Goal: Task Accomplishment & Management: Use online tool/utility

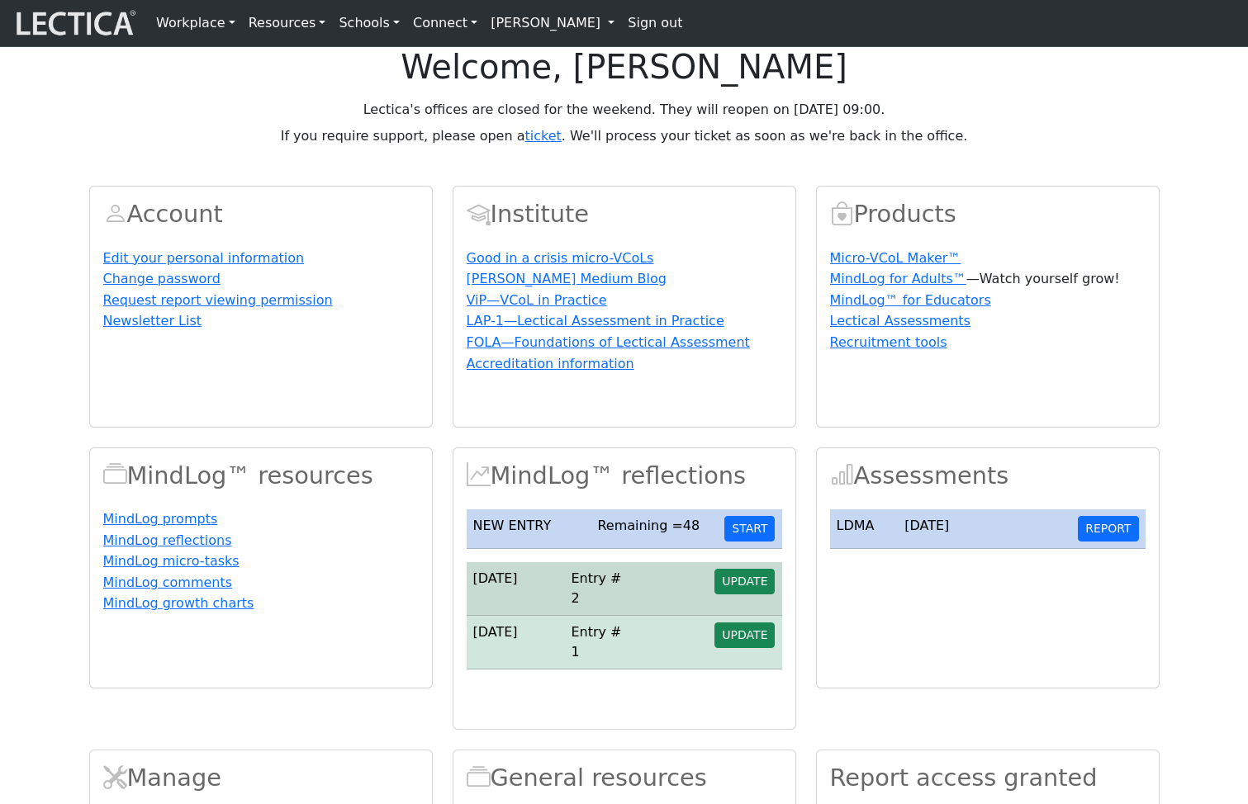
click at [535, 18] on link "Nicholas Maisano" at bounding box center [552, 23] width 137 height 33
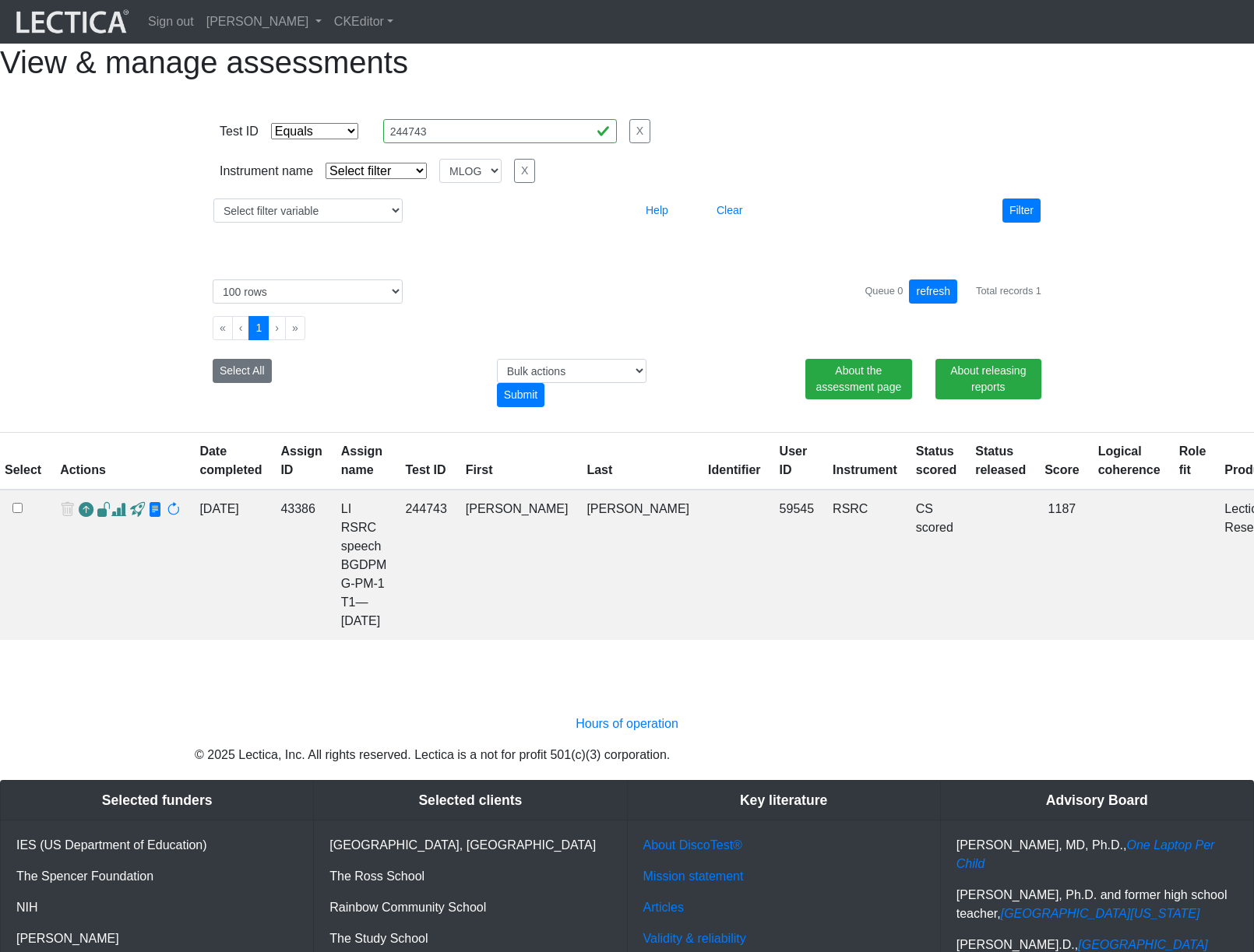
select select "equal"
select select
select select "MLOG"
select select "100"
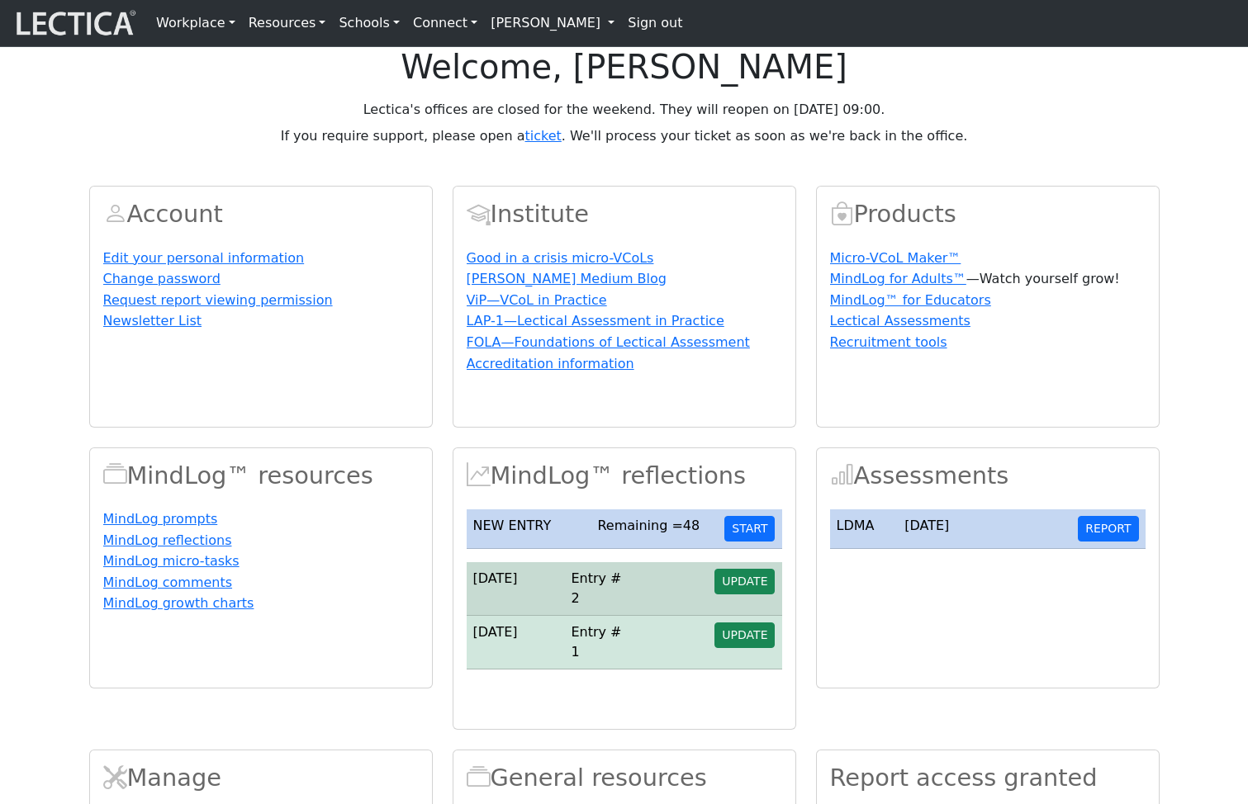
click at [532, 30] on link "Nicholas Maisano" at bounding box center [552, 23] width 137 height 33
click at [510, 31] on link "Nicholas Maisano" at bounding box center [552, 23] width 137 height 33
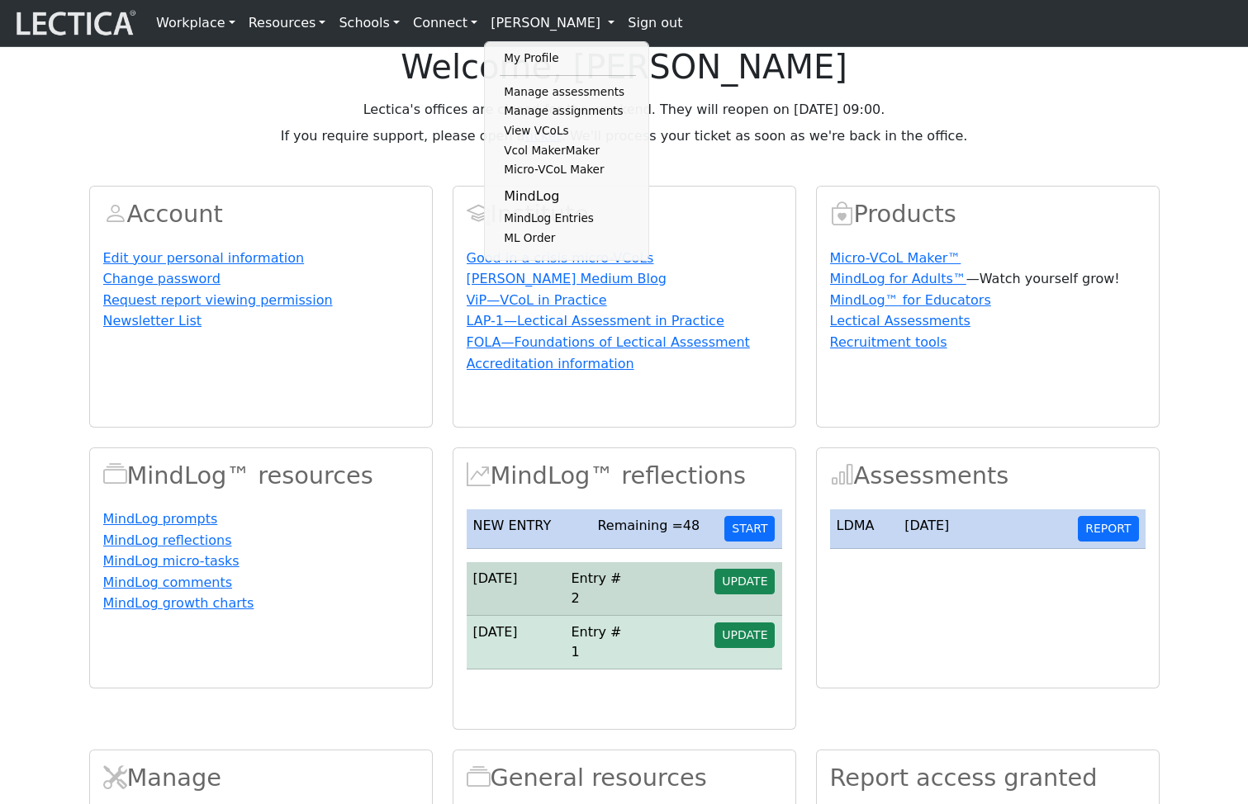
click at [748, 146] on p "If you require support, please open a ticket . We'll process your ticket as soo…" at bounding box center [624, 136] width 1070 height 20
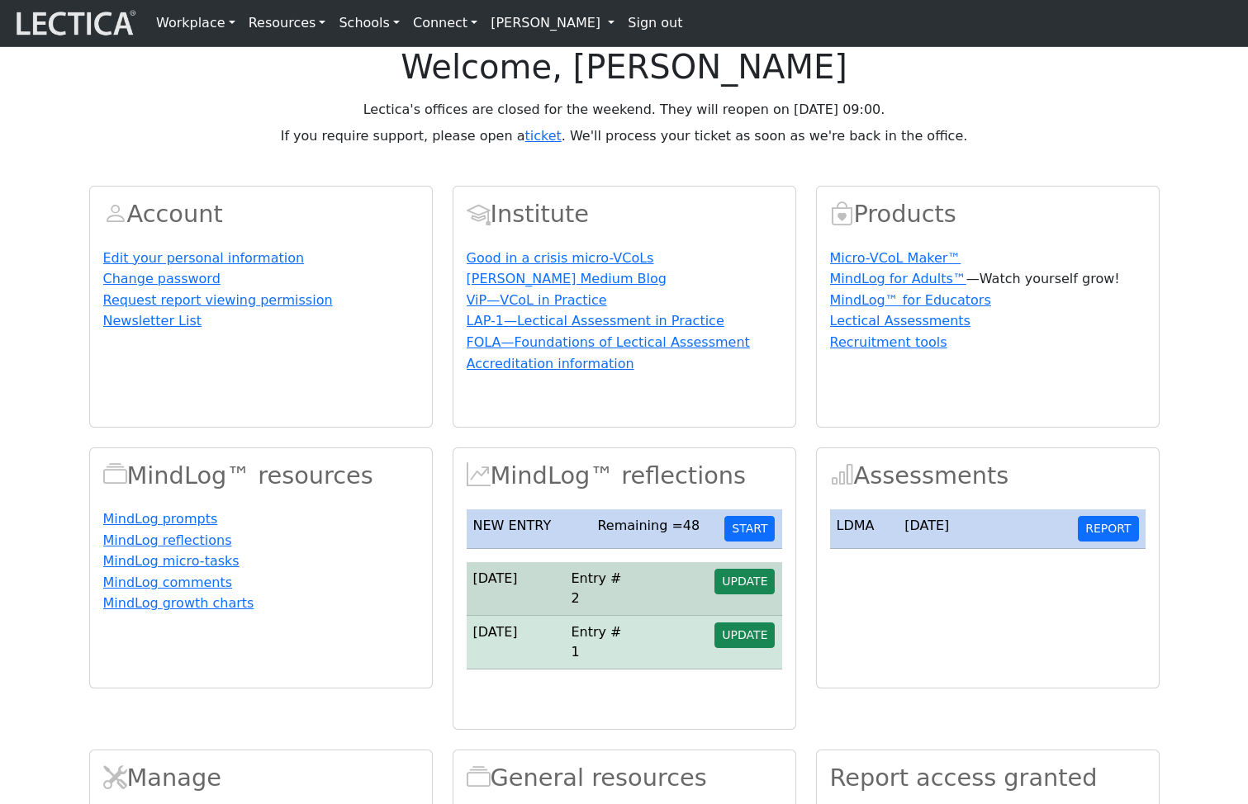
click at [896, 146] on p "If you require support, please open a ticket . We'll process your ticket as soo…" at bounding box center [624, 136] width 1070 height 20
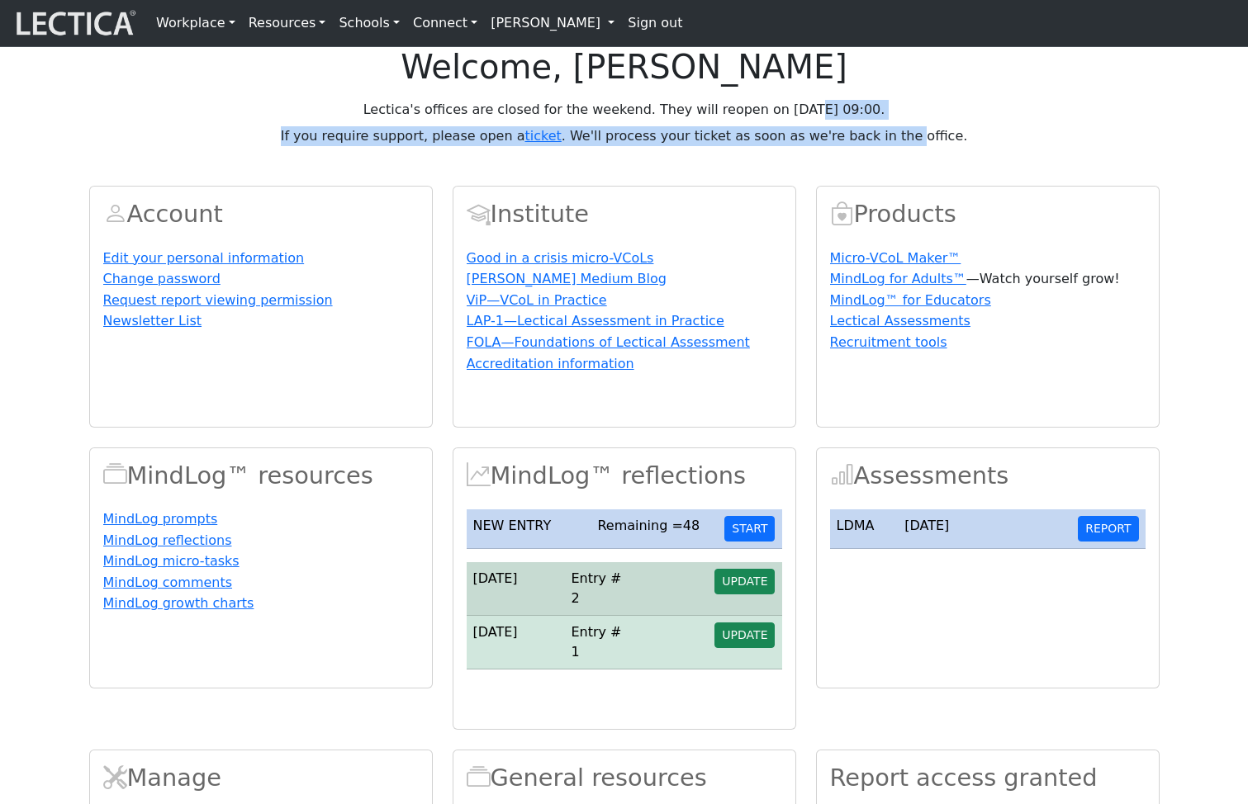
drag, startPoint x: 896, startPoint y: 183, endPoint x: 794, endPoint y: 156, distance: 105.2
click at [794, 146] on div "Lectica's offices are closed for the weekend. They will reopen on 2025-09-08 09…" at bounding box center [624, 123] width 1070 height 46
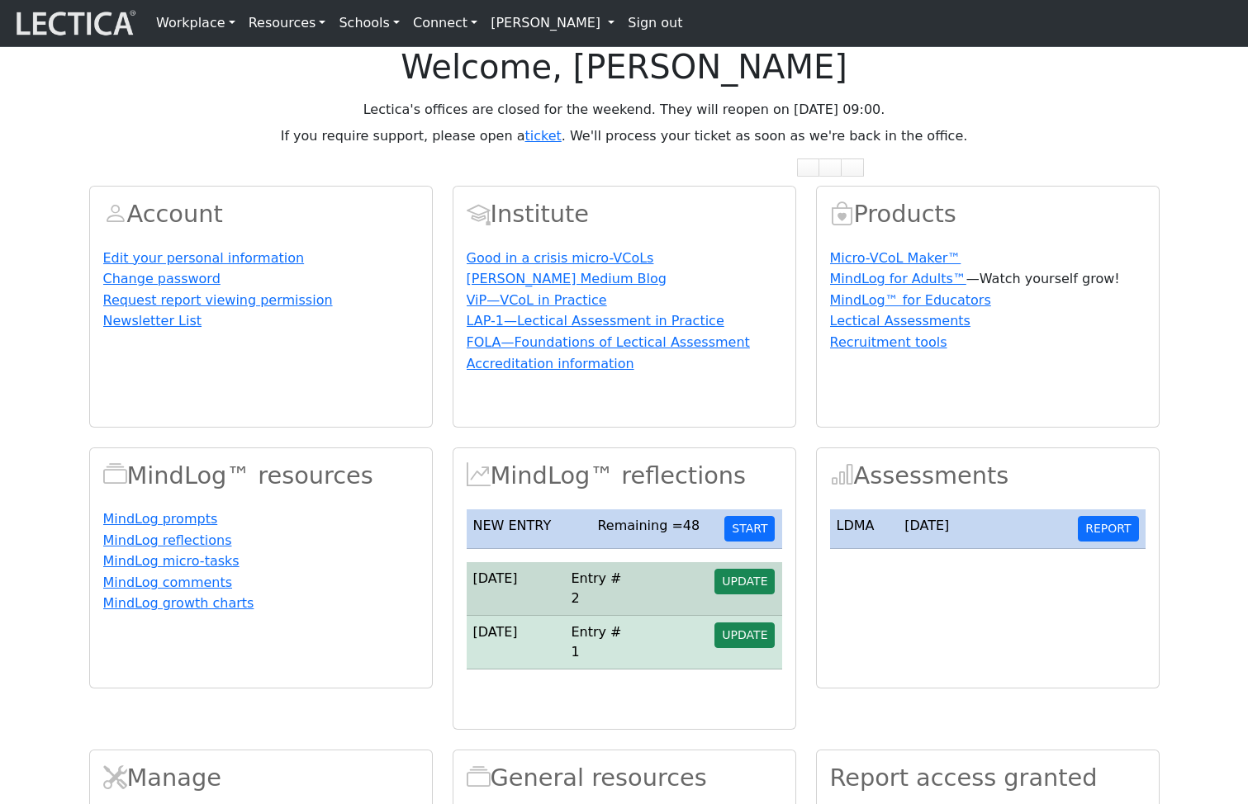
click at [707, 120] on p "Lectica's offices are closed for the weekend. They will reopen on 2025-09-08 09…" at bounding box center [624, 110] width 1070 height 20
click at [538, 29] on link "[PERSON_NAME]" at bounding box center [552, 23] width 137 height 33
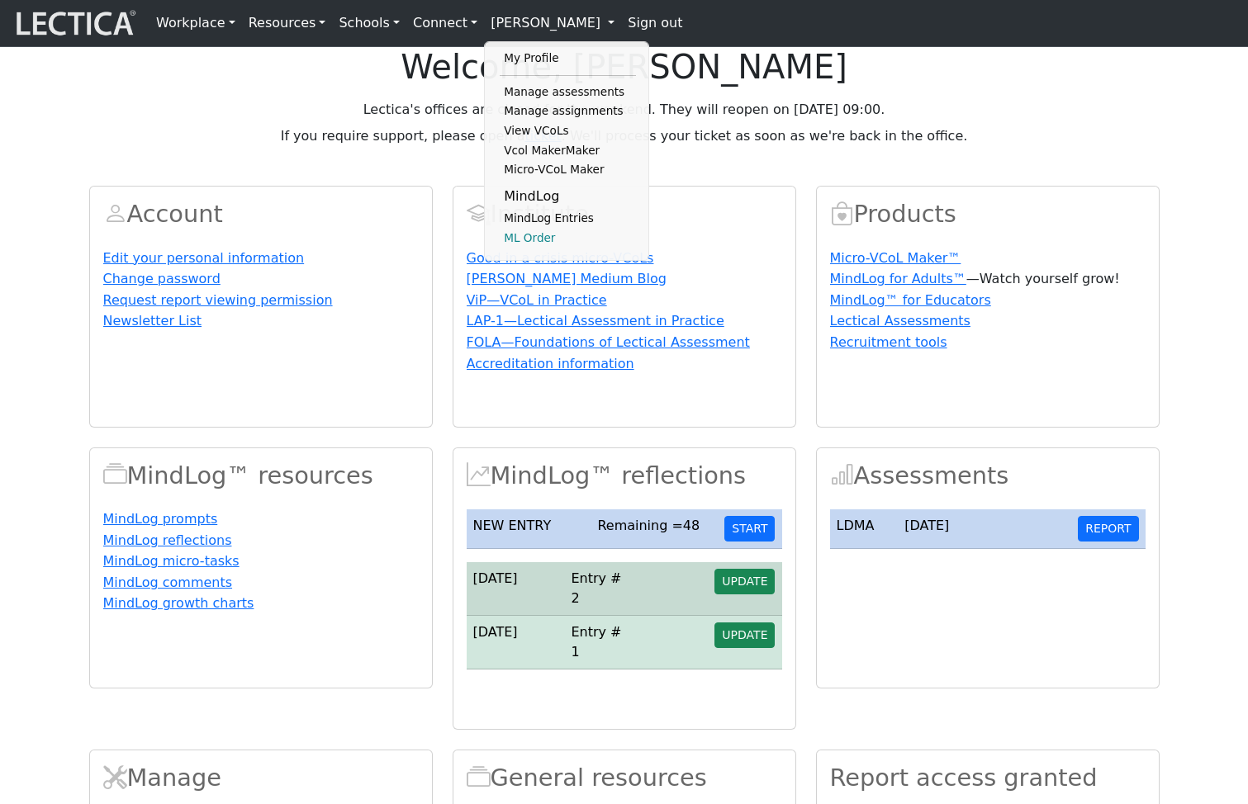
click at [511, 249] on link "ML Order" at bounding box center [568, 239] width 136 height 20
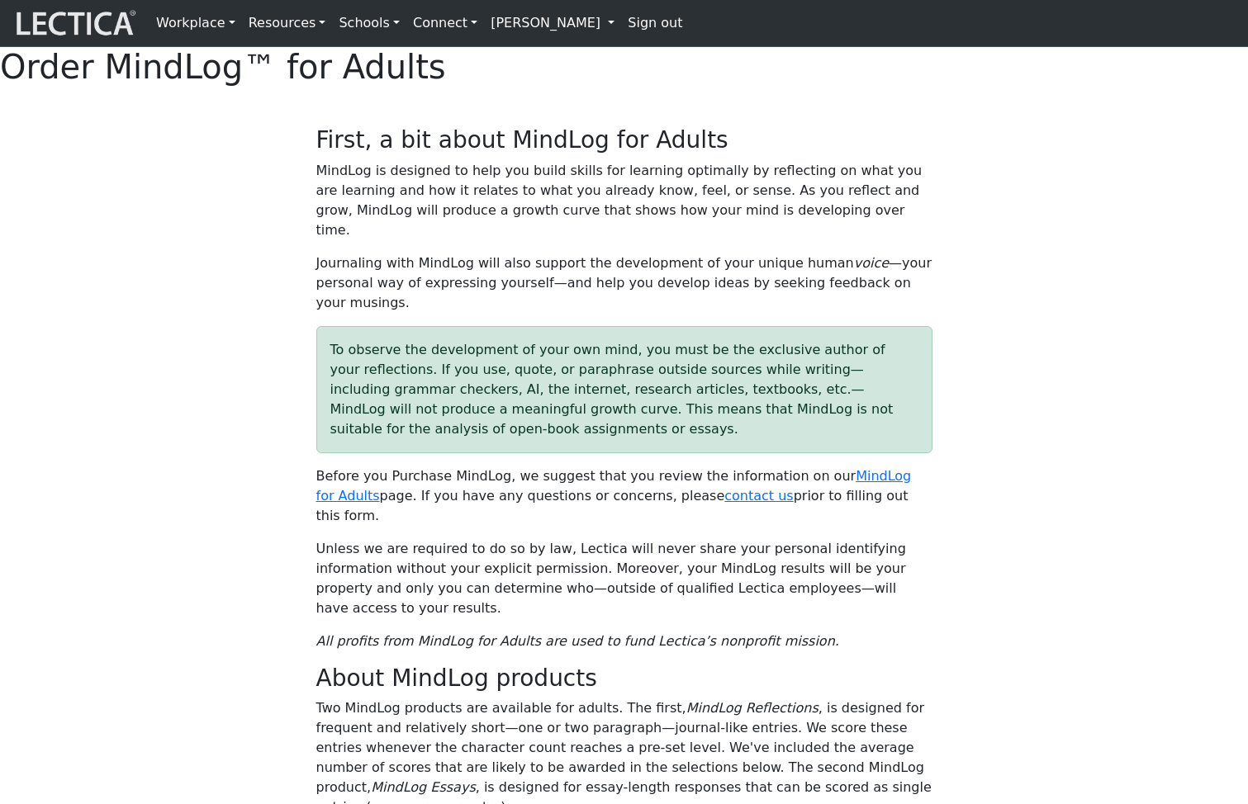
select select "1979"
select select "11"
click at [540, 18] on link "[PERSON_NAME]" at bounding box center [552, 23] width 137 height 33
select select "1979"
select select "11"
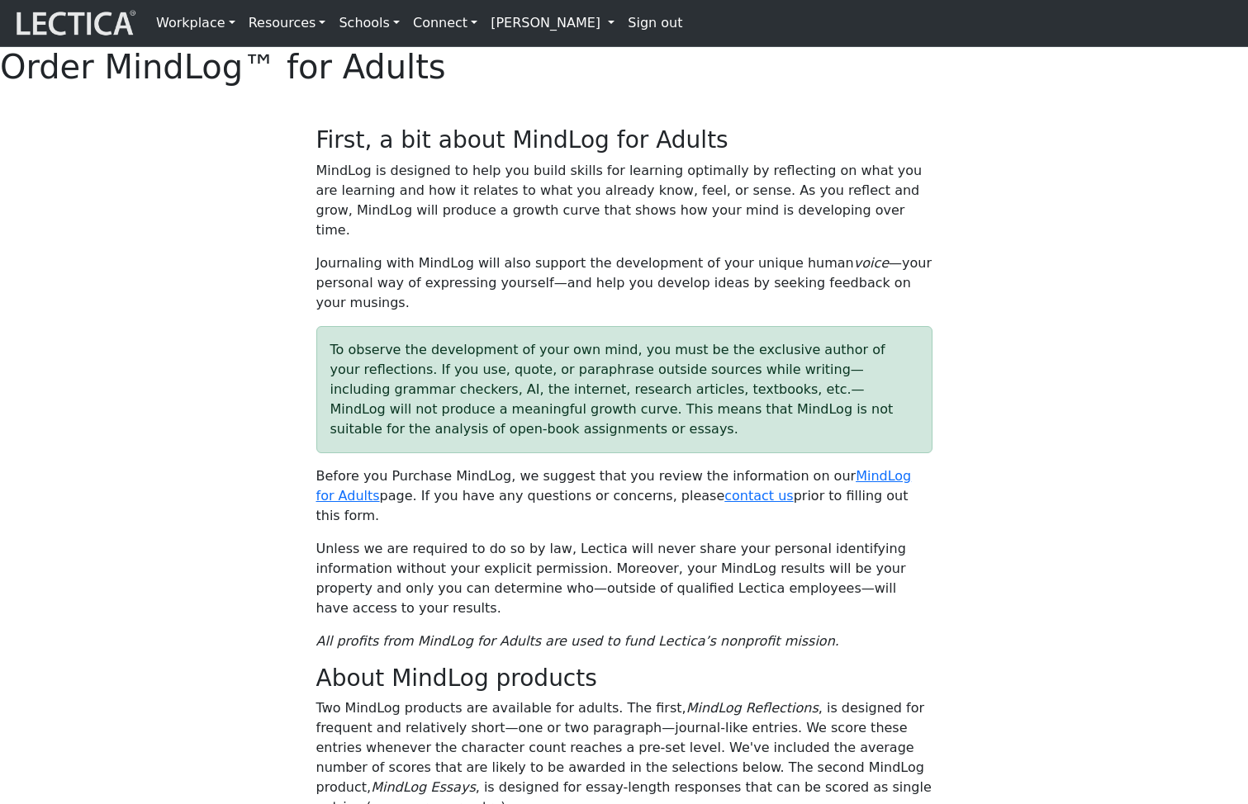
click at [541, 26] on link "[PERSON_NAME]" at bounding box center [552, 23] width 137 height 33
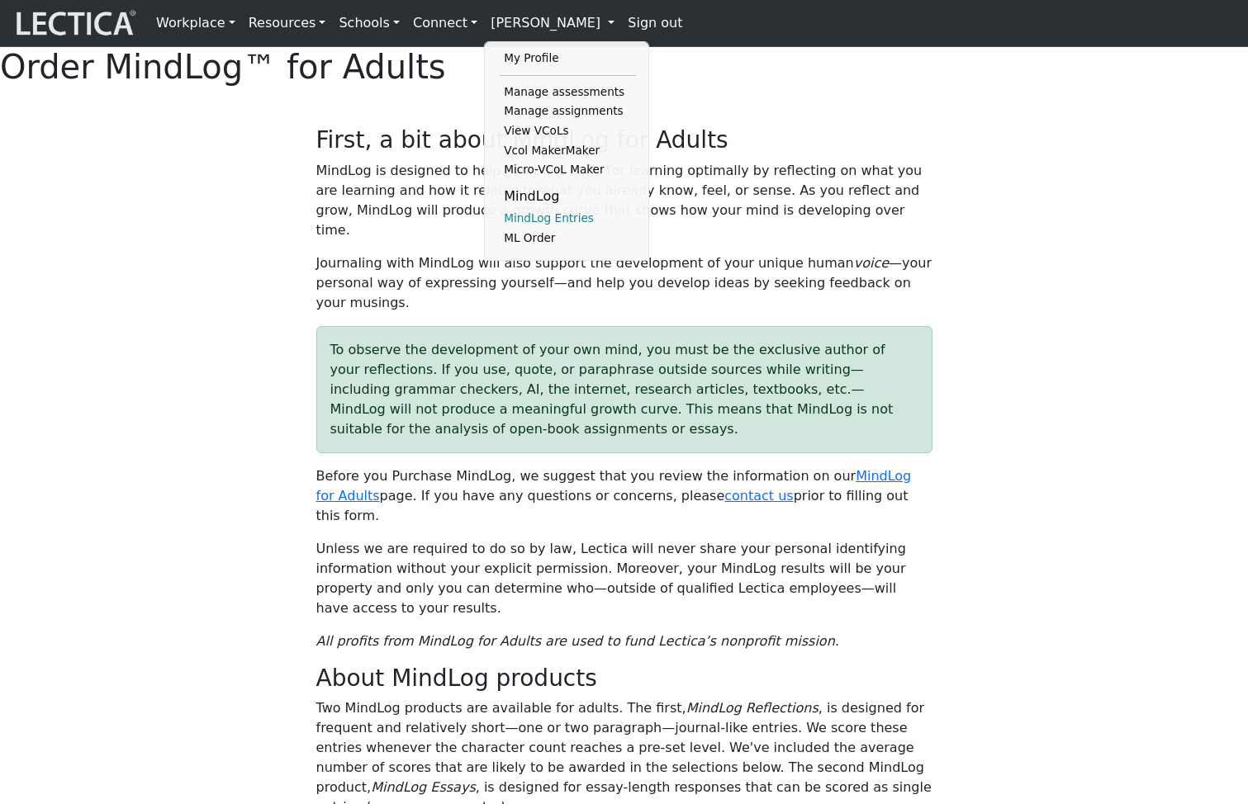
click at [530, 229] on link "MindLog Entries" at bounding box center [568, 219] width 136 height 20
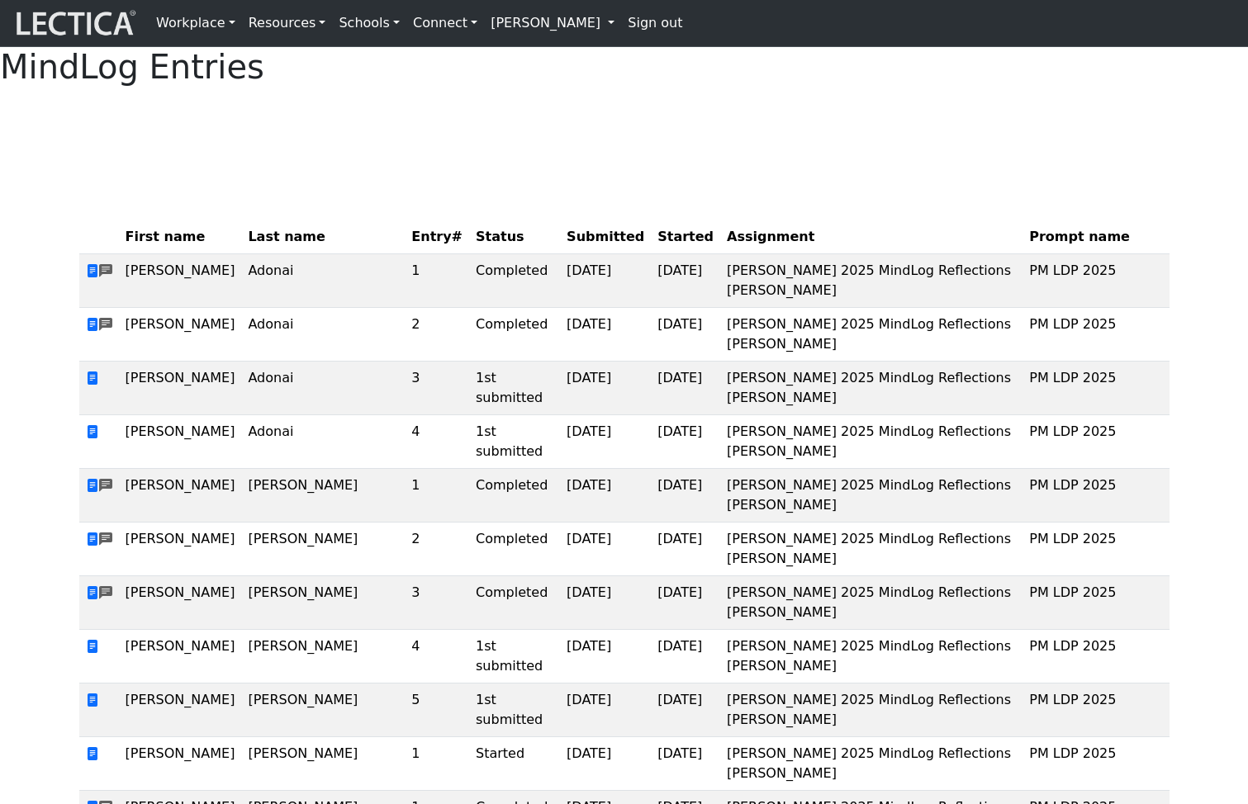
click at [512, 21] on link "[PERSON_NAME]" at bounding box center [552, 23] width 137 height 33
click at [517, 27] on link "[PERSON_NAME]" at bounding box center [552, 23] width 137 height 33
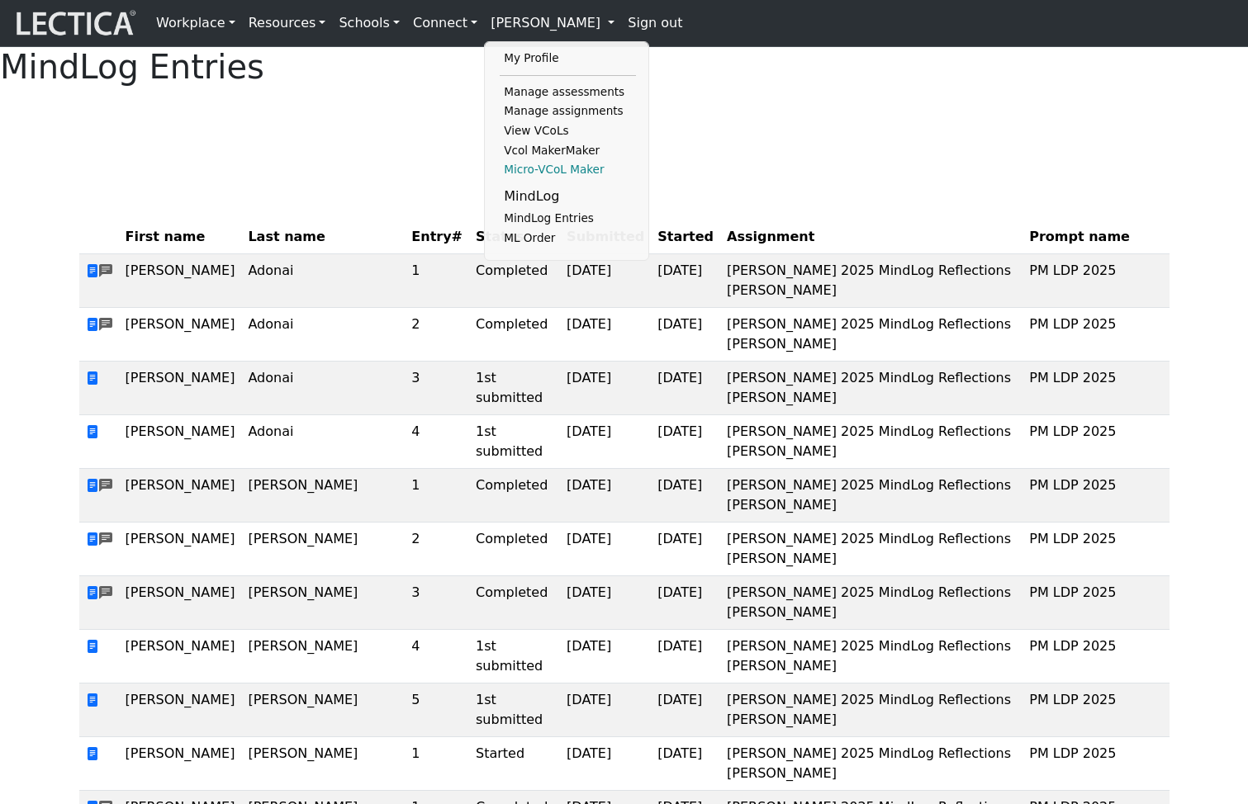
click at [533, 180] on link "Micro-VCoL Maker" at bounding box center [568, 170] width 136 height 20
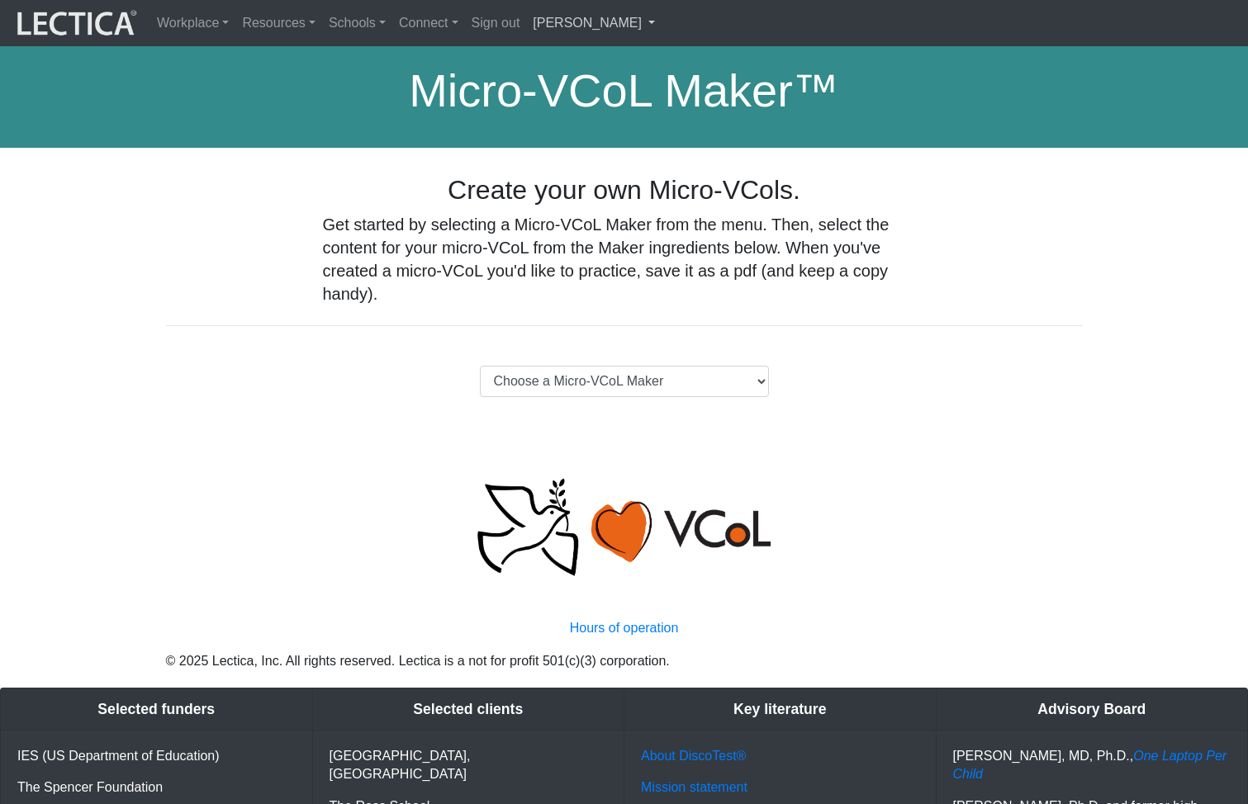
click at [572, 25] on link "[PERSON_NAME]" at bounding box center [593, 23] width 135 height 33
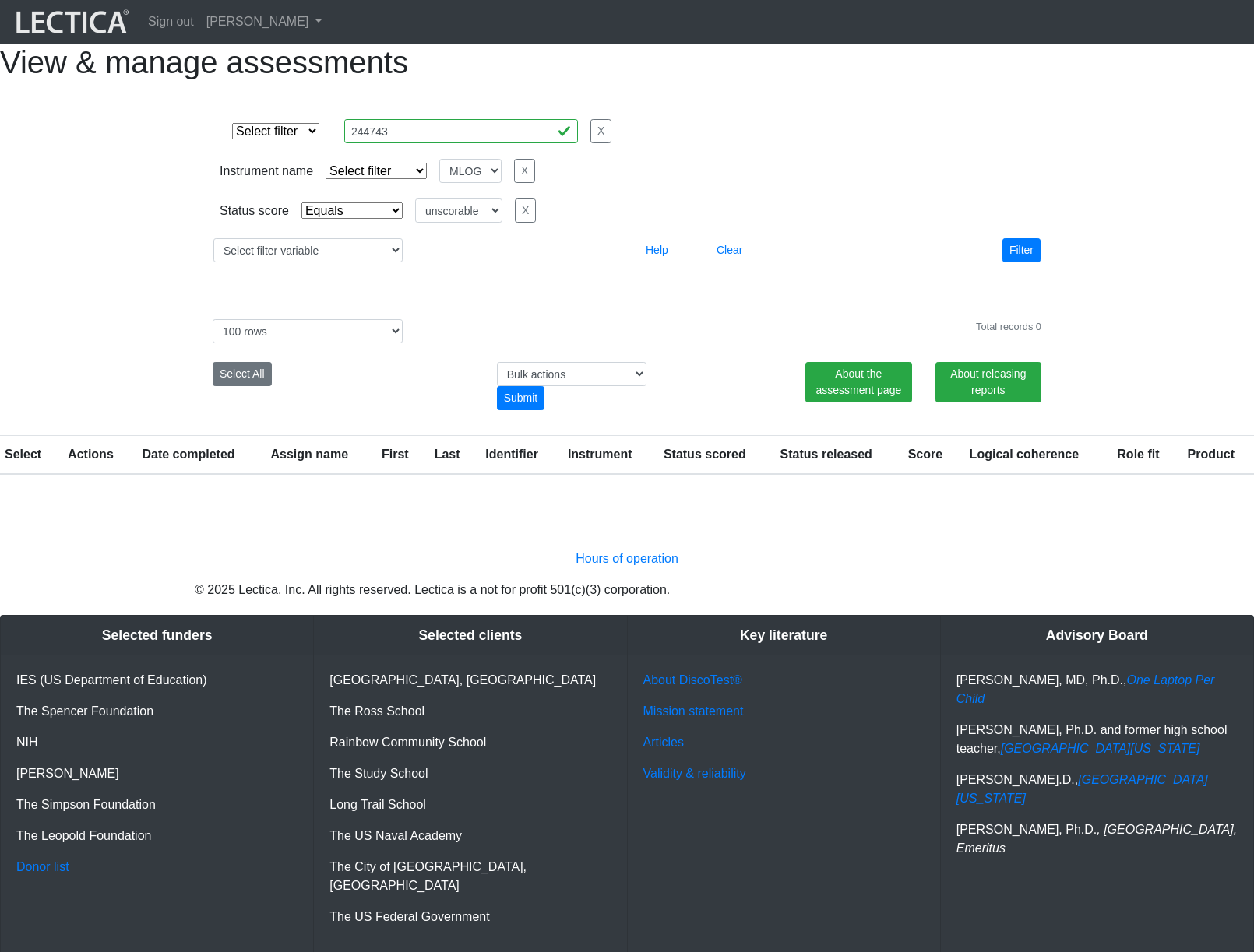
select select
select select "MLOG"
select select "unscorable"
select select "100"
click at [1096, 208] on div "Select filter Equals List Contains Greater than Less than Search string 244743 …" at bounding box center [627, 190] width 1254 height 194
